Goal: Task Accomplishment & Management: Manage account settings

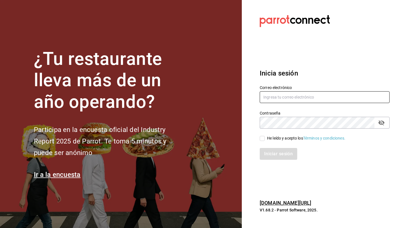
click at [289, 95] on input "text" at bounding box center [325, 97] width 130 height 12
type input "[EMAIL_ADDRESS][DOMAIN_NAME]"
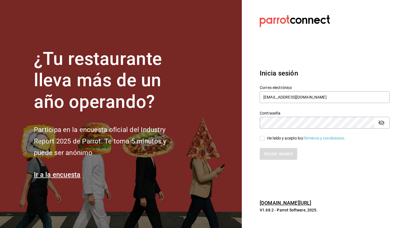
click at [265, 138] on span "He leído y acepto los Términos y condiciones." at bounding box center [305, 138] width 81 height 6
click at [265, 138] on input "He leído y acepto los Términos y condiciones." at bounding box center [262, 138] width 5 height 5
checkbox input "true"
click at [274, 156] on button "Iniciar sesión" at bounding box center [279, 154] width 38 height 12
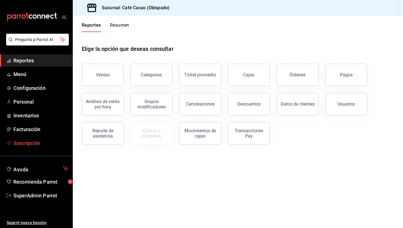
click at [31, 137] on link "Suscripción" at bounding box center [36, 143] width 73 height 12
